Goal: Task Accomplishment & Management: Complete application form

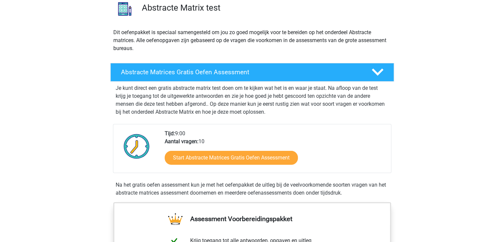
scroll to position [41, 0]
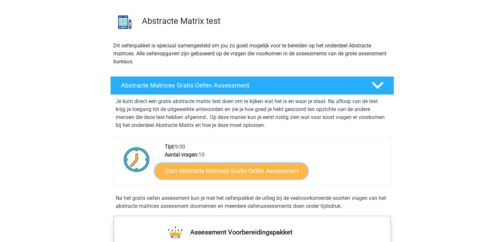
click at [214, 177] on link "Start Abstracte Matrices Gratis Oefen Assessment" at bounding box center [231, 171] width 153 height 16
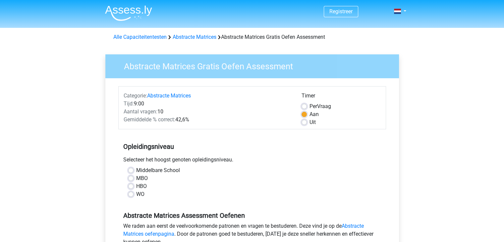
click at [136, 185] on label "HBO" at bounding box center [141, 186] width 11 height 8
click at [130, 185] on input "HBO" at bounding box center [130, 185] width 5 height 7
radio input "true"
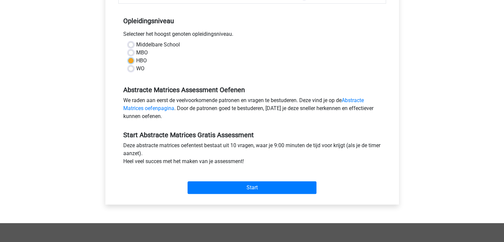
scroll to position [126, 0]
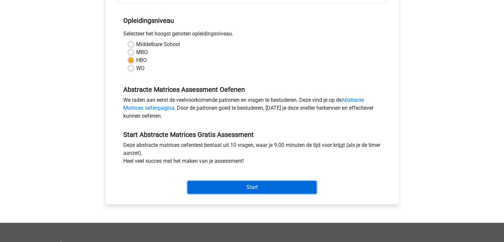
click at [290, 185] on input "Start" at bounding box center [251, 187] width 129 height 13
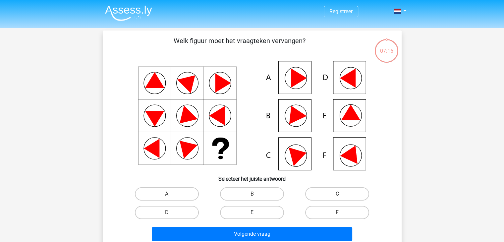
click at [227, 213] on label "E" at bounding box center [252, 212] width 64 height 13
click at [252, 213] on input "E" at bounding box center [254, 214] width 4 height 4
radio input "true"
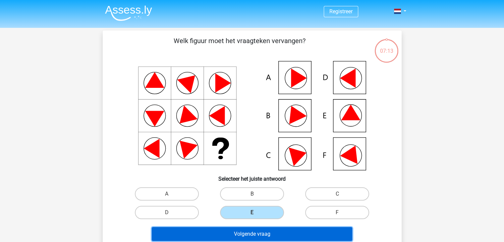
click at [216, 230] on button "Volgende vraag" at bounding box center [252, 234] width 200 height 14
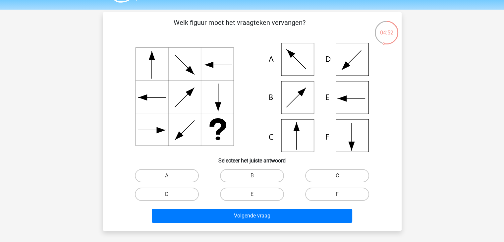
scroll to position [18, 0]
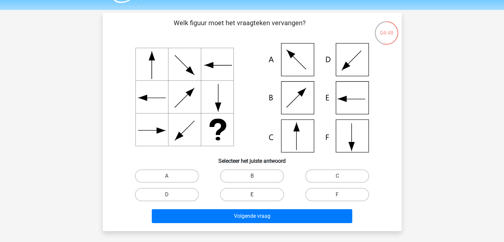
click at [260, 195] on label "E" at bounding box center [252, 194] width 64 height 13
click at [256, 195] on input "E" at bounding box center [254, 196] width 4 height 4
radio input "true"
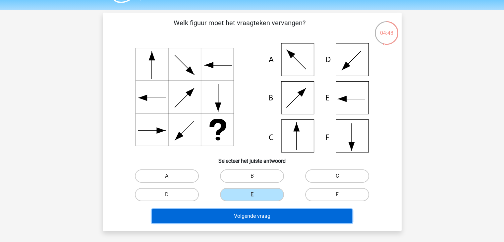
click at [263, 216] on button "Volgende vraag" at bounding box center [252, 216] width 200 height 14
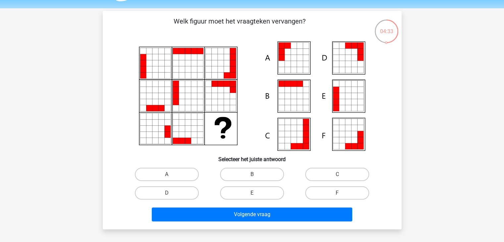
scroll to position [19, 0]
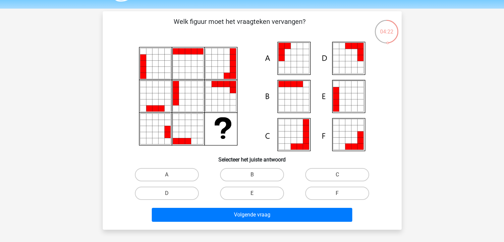
click at [252, 144] on icon at bounding box center [252, 96] width 267 height 109
click at [185, 176] on label "A" at bounding box center [167, 174] width 64 height 13
click at [171, 176] on input "A" at bounding box center [169, 177] width 4 height 4
radio input "true"
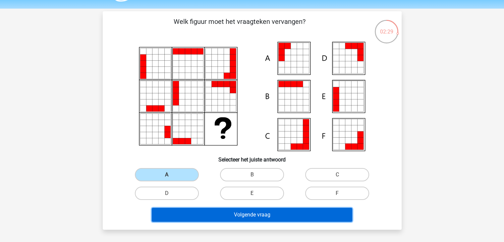
click at [210, 213] on button "Volgende vraag" at bounding box center [252, 215] width 200 height 14
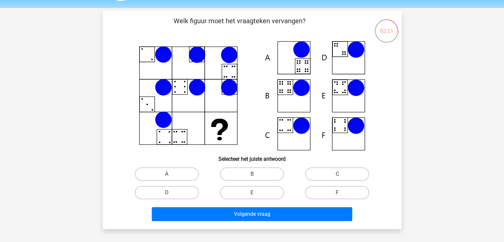
scroll to position [19, 0]
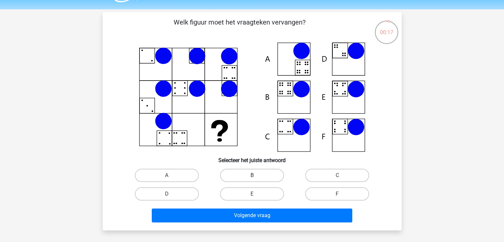
click at [260, 176] on label "B" at bounding box center [252, 175] width 64 height 13
click at [256, 176] on input "B" at bounding box center [254, 177] width 4 height 4
radio input "true"
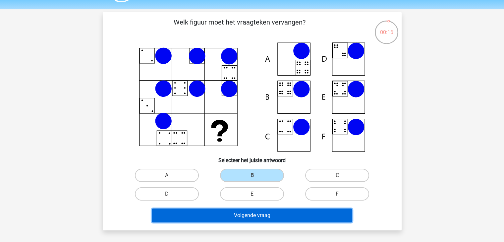
click at [271, 213] on button "Volgende vraag" at bounding box center [252, 215] width 200 height 14
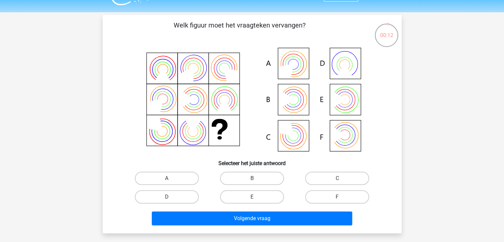
scroll to position [20, 0]
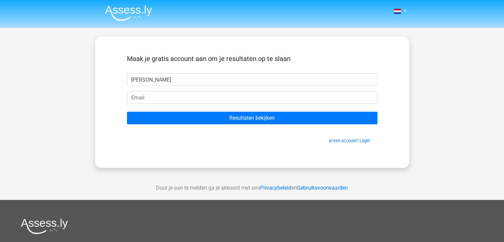
type input "Robbin"
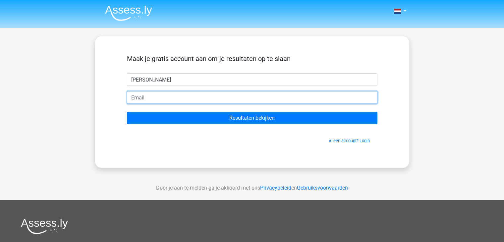
click at [210, 100] on input "email" at bounding box center [252, 97] width 250 height 13
type input "robbinolij@gmail.com"
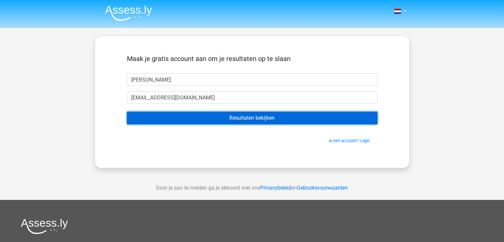
click at [207, 116] on input "Resultaten bekijken" at bounding box center [252, 118] width 250 height 13
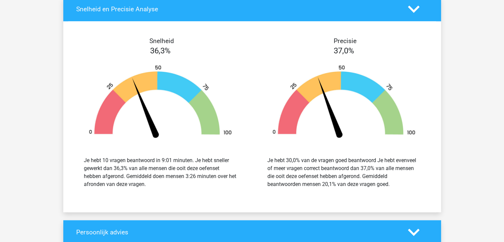
scroll to position [776, 0]
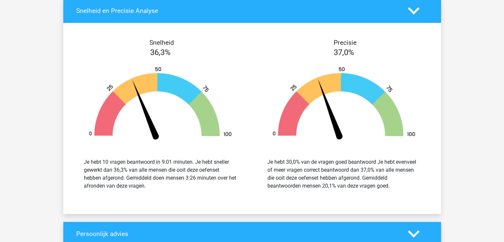
click at [269, 134] on img at bounding box center [344, 104] width 164 height 76
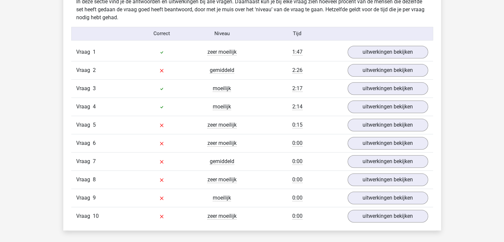
scroll to position [521, 0]
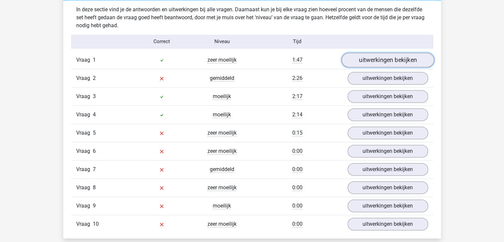
click at [365, 60] on link "uitwerkingen bekijken" at bounding box center [387, 60] width 92 height 15
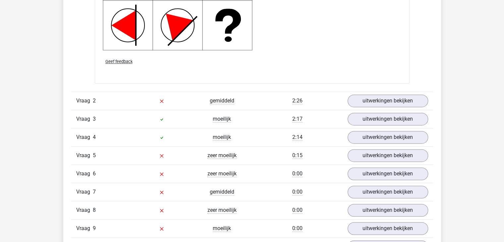
scroll to position [939, 0]
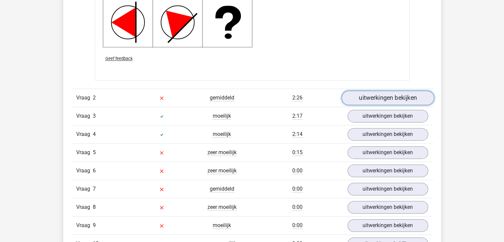
click at [362, 93] on link "uitwerkingen bekijken" at bounding box center [387, 97] width 92 height 15
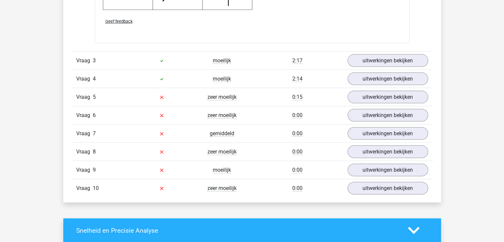
scroll to position [1426, 0]
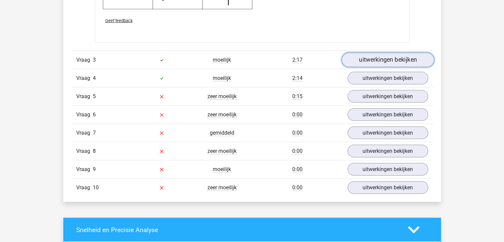
click at [375, 57] on link "uitwerkingen bekijken" at bounding box center [387, 60] width 92 height 15
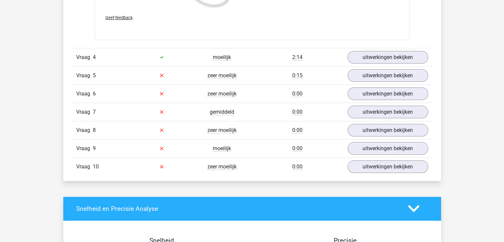
scroll to position [1933, 0]
click at [375, 57] on link "uitwerkingen bekijken" at bounding box center [387, 57] width 80 height 13
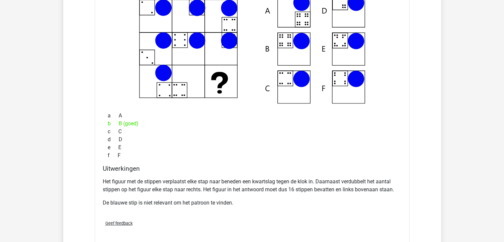
scroll to position [2027, 0]
click at [381, 63] on icon at bounding box center [251, 48] width 293 height 109
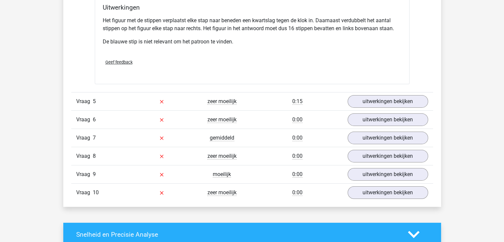
scroll to position [2190, 0]
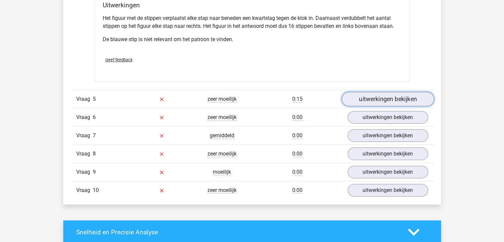
click at [393, 99] on link "uitwerkingen bekijken" at bounding box center [387, 99] width 92 height 15
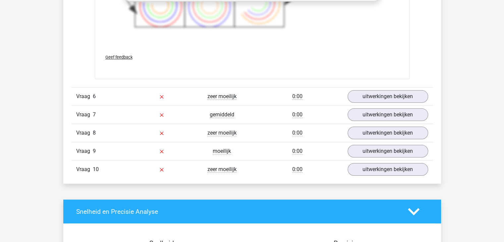
scroll to position [2656, 0]
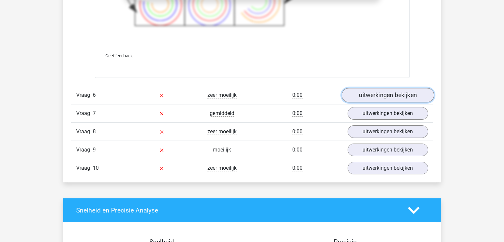
click at [395, 97] on link "uitwerkingen bekijken" at bounding box center [387, 95] width 92 height 15
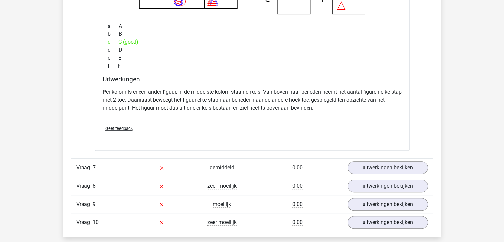
scroll to position [2896, 0]
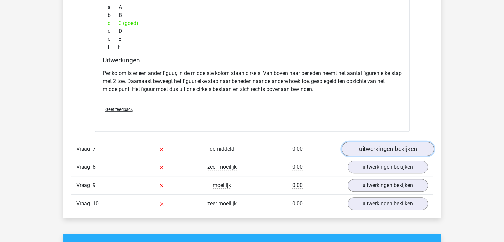
click at [364, 150] on link "uitwerkingen bekijken" at bounding box center [387, 148] width 92 height 15
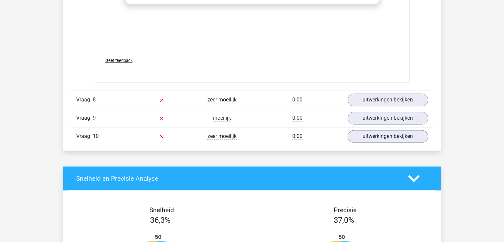
scroll to position [3445, 0]
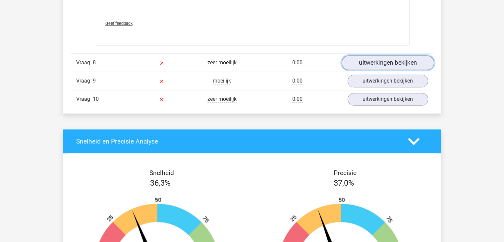
click at [356, 57] on link "uitwerkingen bekijken" at bounding box center [387, 63] width 92 height 15
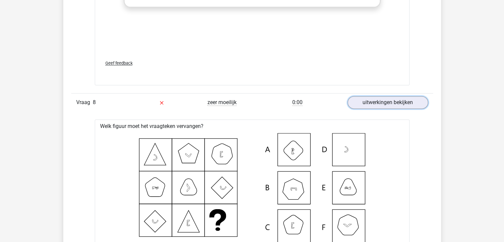
scroll to position [3405, 0]
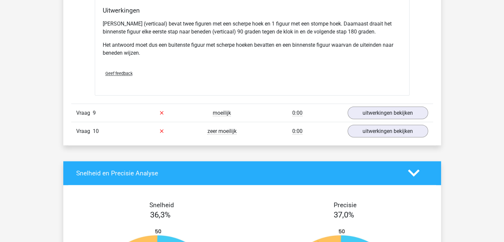
scroll to position [3702, 0]
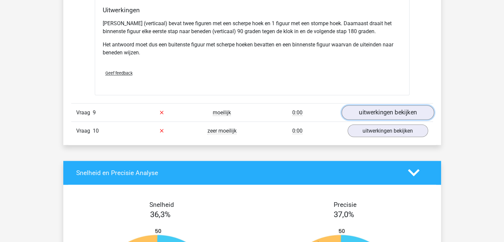
click at [363, 110] on link "uitwerkingen bekijken" at bounding box center [387, 112] width 92 height 15
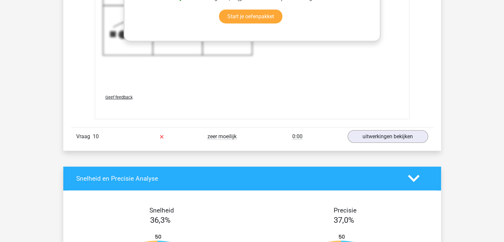
scroll to position [4140, 0]
click at [389, 130] on link "uitwerkingen bekijken" at bounding box center [387, 136] width 92 height 15
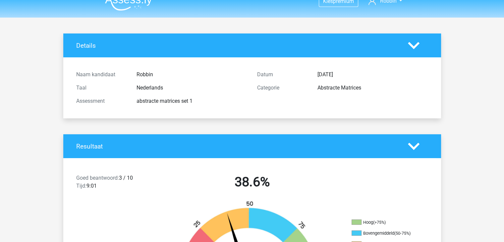
scroll to position [0, 0]
